Goal: Entertainment & Leisure: Consume media (video, audio)

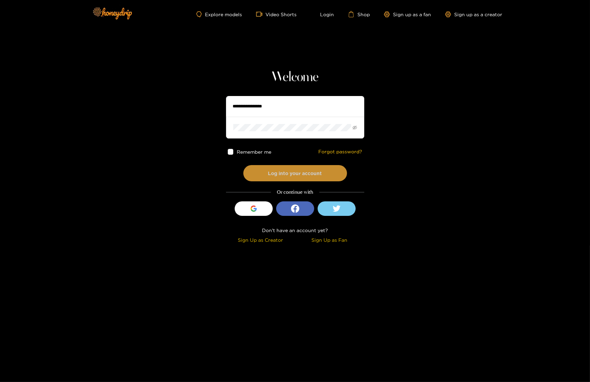
type input "********"
click at [299, 175] on button "Log into your account" at bounding box center [295, 173] width 104 height 16
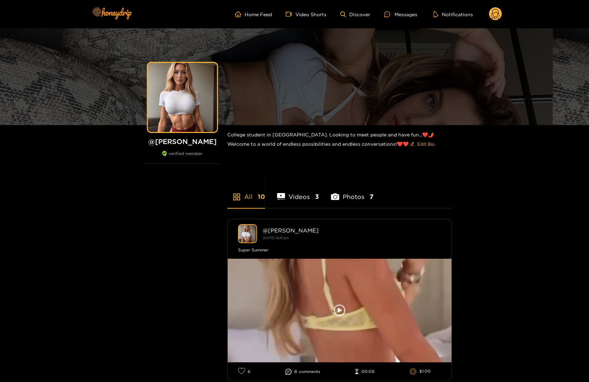
click at [314, 18] on ul "Home Feed Video Shorts Discover Messages Notifications" at bounding box center [368, 14] width 267 height 14
click at [315, 13] on link "Video Shorts" at bounding box center [306, 14] width 41 height 6
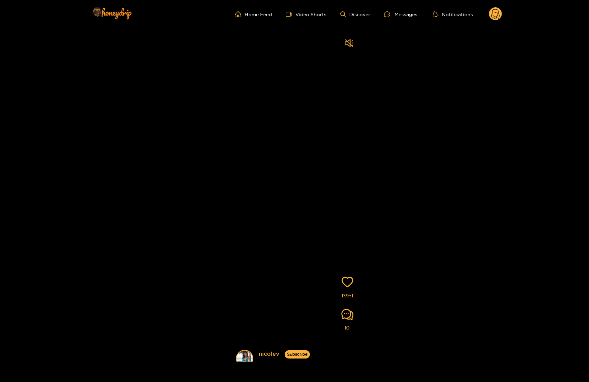
drag, startPoint x: 278, startPoint y: 166, endPoint x: 278, endPoint y: 147, distance: 19.4
click at [278, 147] on video at bounding box center [294, 219] width 131 height 375
